Goal: Task Accomplishment & Management: Manage account settings

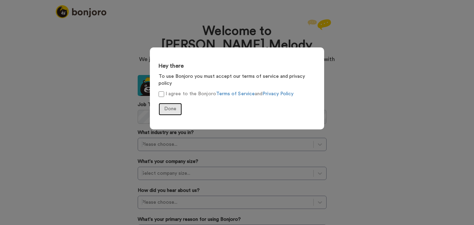
click at [174, 106] on span "Done" at bounding box center [170, 108] width 12 height 5
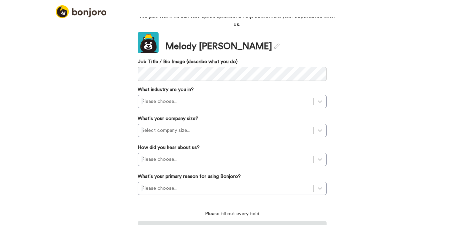
scroll to position [46, 0]
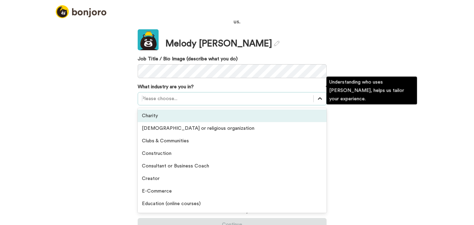
click at [318, 97] on icon at bounding box center [320, 98] width 4 height 2
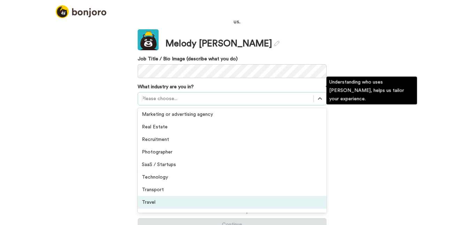
scroll to position [162, 0]
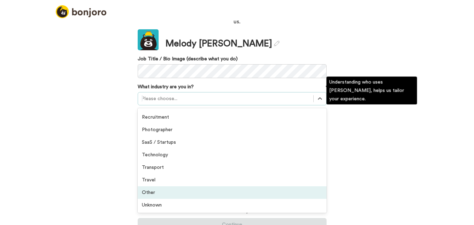
click at [282, 186] on div "Other" at bounding box center [232, 192] width 189 height 13
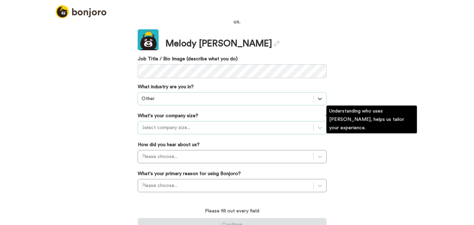
click at [289, 123] on div at bounding box center [226, 127] width 168 height 8
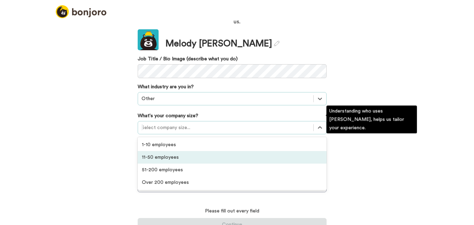
click at [275, 152] on div "11-50 employees" at bounding box center [232, 157] width 189 height 13
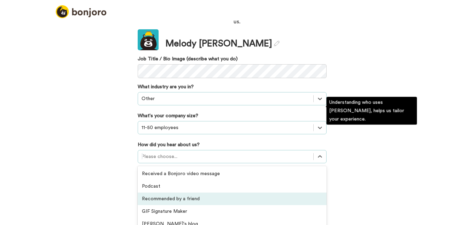
scroll to position [83, 0]
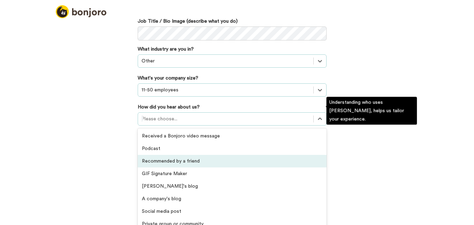
click at [274, 126] on div "option Recommended by a friend focused, 3 of 20. 20 results available. Use Up a…" at bounding box center [232, 118] width 189 height 13
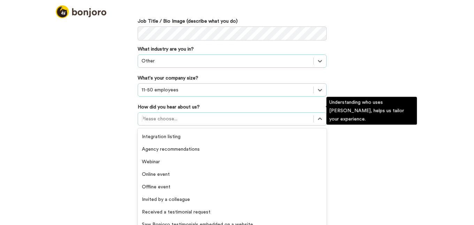
scroll to position [149, 0]
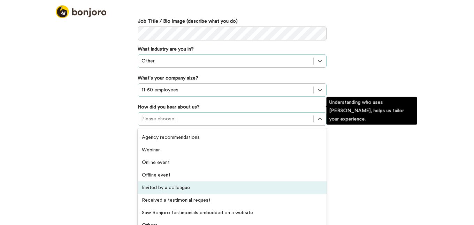
click at [276, 181] on div "Invited by a colleague" at bounding box center [232, 187] width 189 height 13
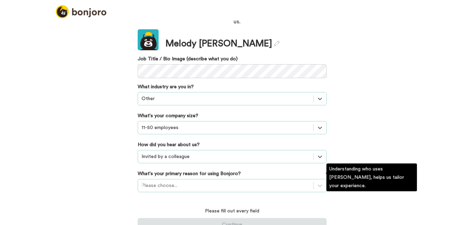
scroll to position [86, 0]
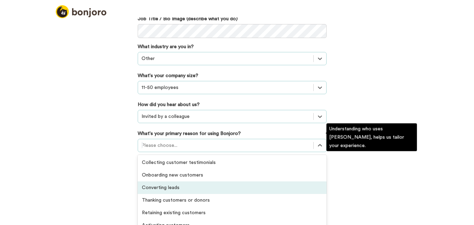
click at [291, 152] on div "option Converting leads focused, 3 of 6. 6 results available. Use Up and Down t…" at bounding box center [232, 145] width 189 height 13
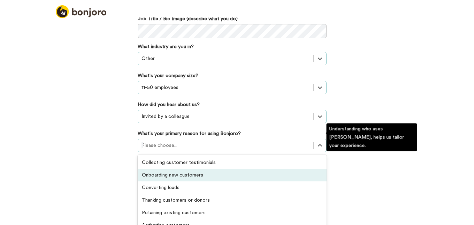
click at [286, 169] on div "Onboarding new customers" at bounding box center [232, 175] width 189 height 13
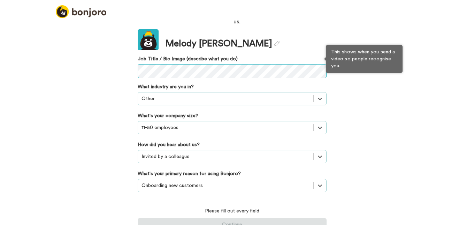
scroll to position [35, 0]
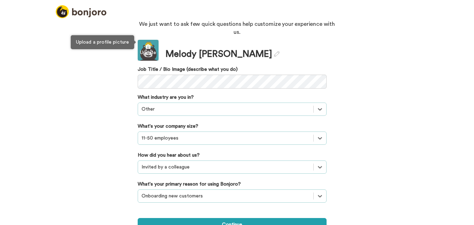
click at [144, 49] on div "Update" at bounding box center [148, 52] width 21 height 7
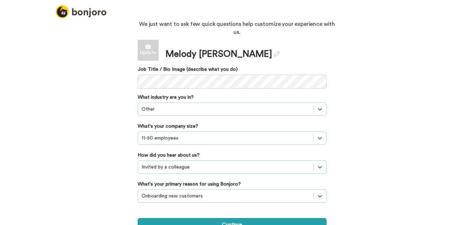
click at [144, 49] on div "Update" at bounding box center [148, 52] width 21 height 7
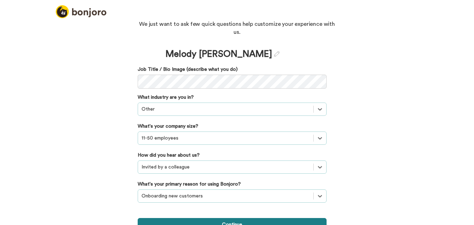
click at [227, 218] on button "Continue" at bounding box center [232, 224] width 189 height 13
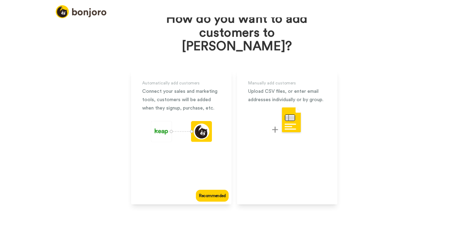
scroll to position [38, 0]
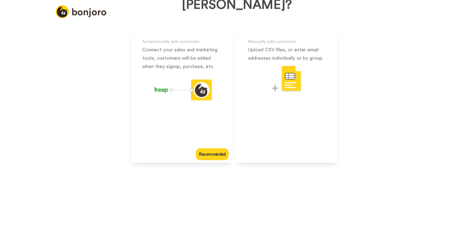
scroll to position [28, 0]
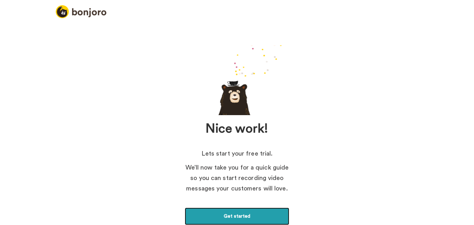
click at [233, 221] on link "Get started" at bounding box center [237, 215] width 105 height 17
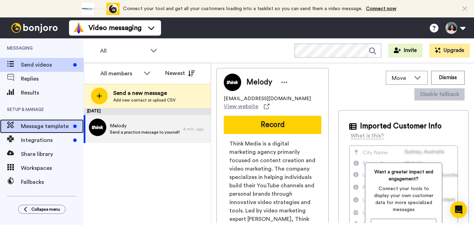
click at [58, 124] on span "Message template" at bounding box center [46, 126] width 50 height 8
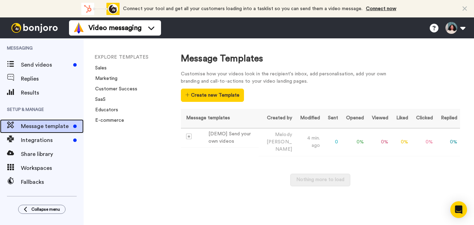
click at [53, 129] on span "Message template" at bounding box center [46, 126] width 50 height 8
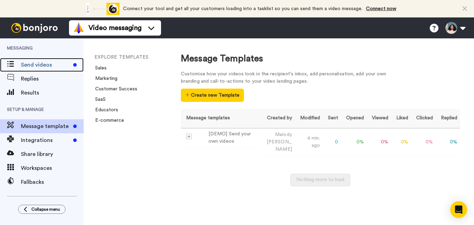
click at [56, 68] on span "Send videos" at bounding box center [46, 65] width 50 height 8
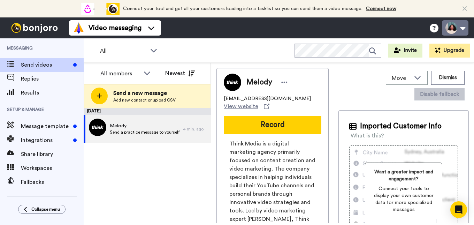
click at [463, 28] on button at bounding box center [455, 27] width 26 height 15
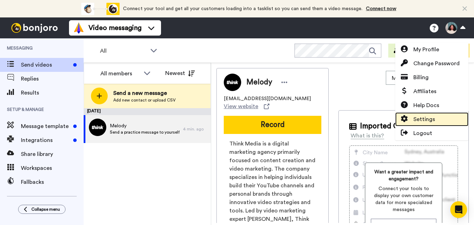
click at [425, 120] on span "Settings" at bounding box center [424, 119] width 22 height 8
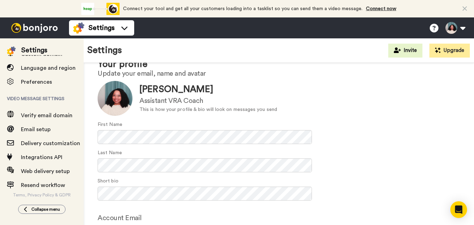
scroll to position [63, 0]
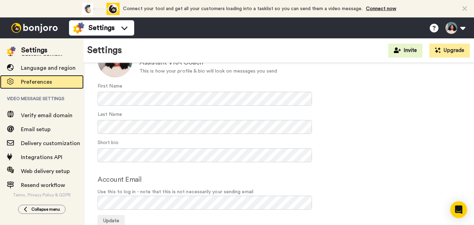
click at [52, 83] on span "Preferences" at bounding box center [52, 82] width 63 height 8
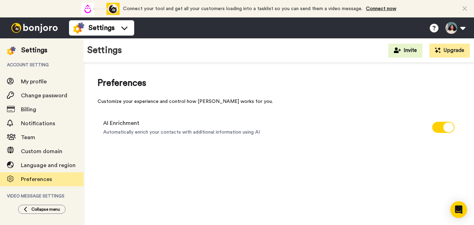
click at [465, 11] on icon at bounding box center [465, 8] width 5 height 7
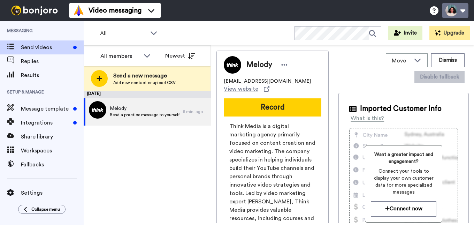
click at [462, 12] on button at bounding box center [455, 10] width 26 height 15
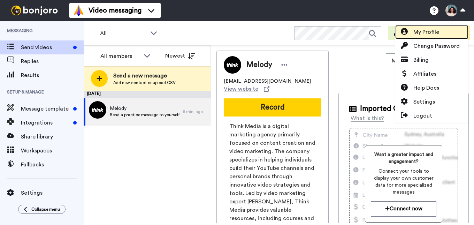
click at [433, 31] on span "My Profile" at bounding box center [426, 32] width 26 height 8
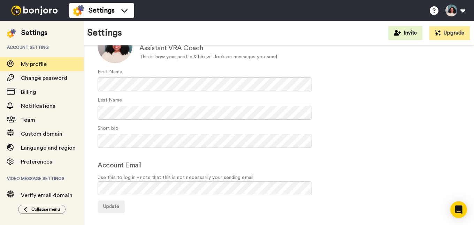
scroll to position [63, 0]
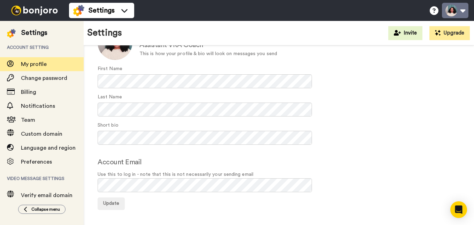
click at [464, 11] on button at bounding box center [455, 10] width 26 height 15
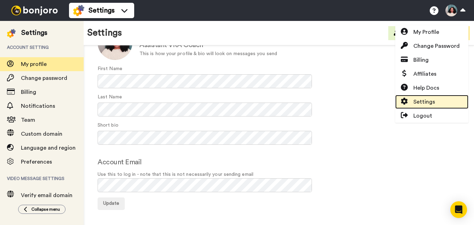
click at [431, 100] on span "Settings" at bounding box center [424, 102] width 22 height 8
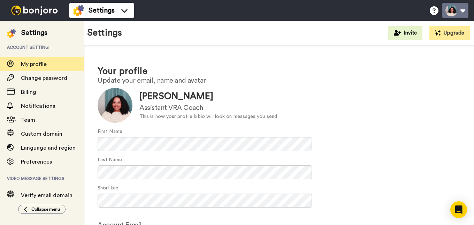
click at [461, 12] on button at bounding box center [455, 10] width 26 height 15
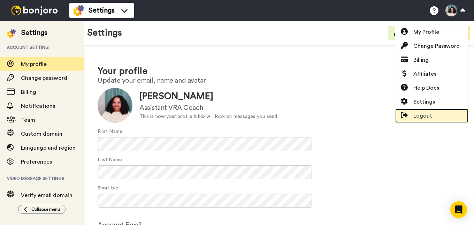
click at [423, 116] on span "Logout" at bounding box center [422, 116] width 19 height 8
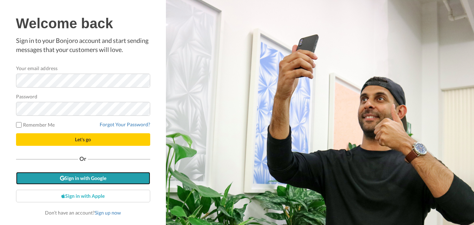
click at [124, 180] on link "Sign in with Google" at bounding box center [83, 178] width 134 height 13
